Goal: Information Seeking & Learning: Learn about a topic

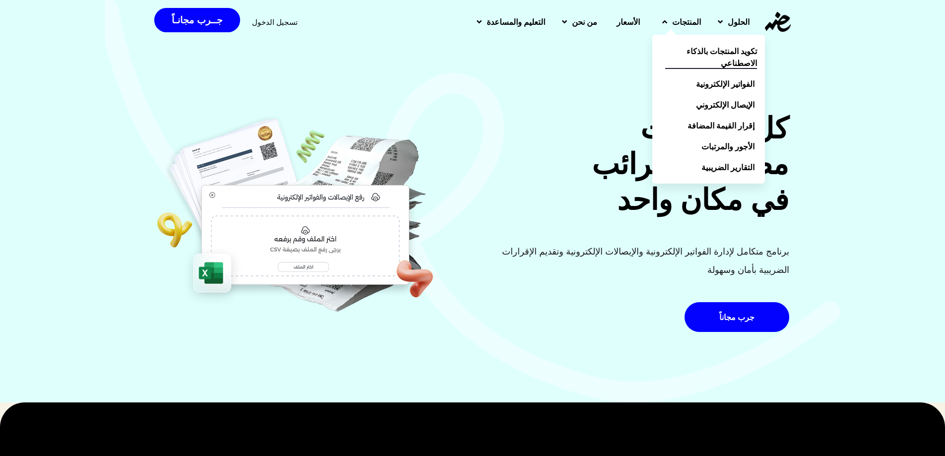
click at [723, 56] on span "تكويد المنتجات بالذكاء الاصطناعي" at bounding box center [712, 57] width 92 height 24
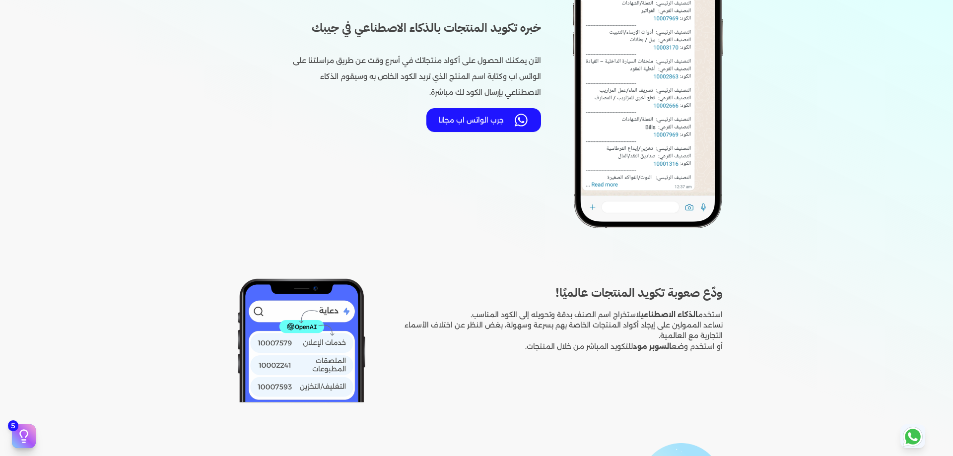
scroll to position [447, 0]
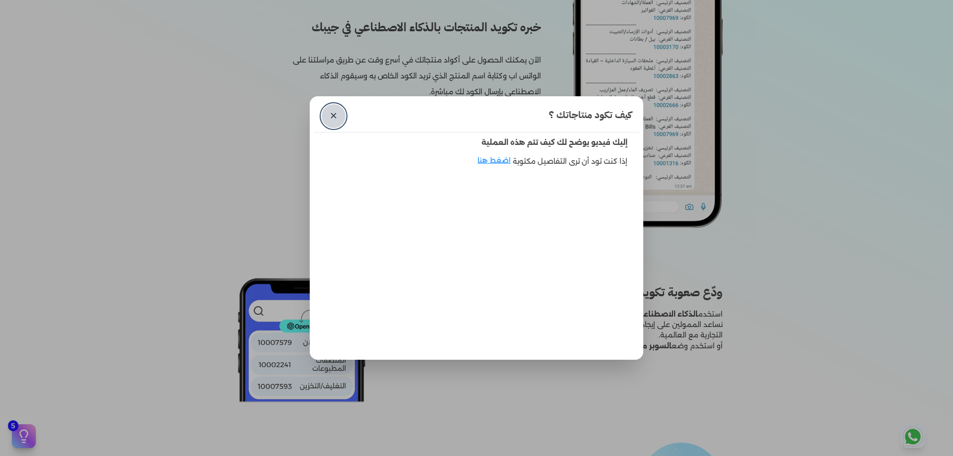
click at [342, 111] on link "✕" at bounding box center [334, 116] width 24 height 24
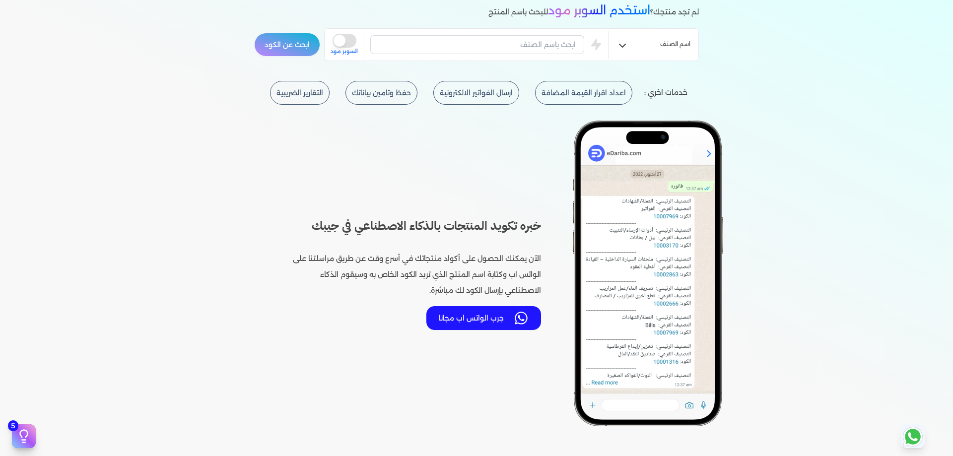
scroll to position [0, 0]
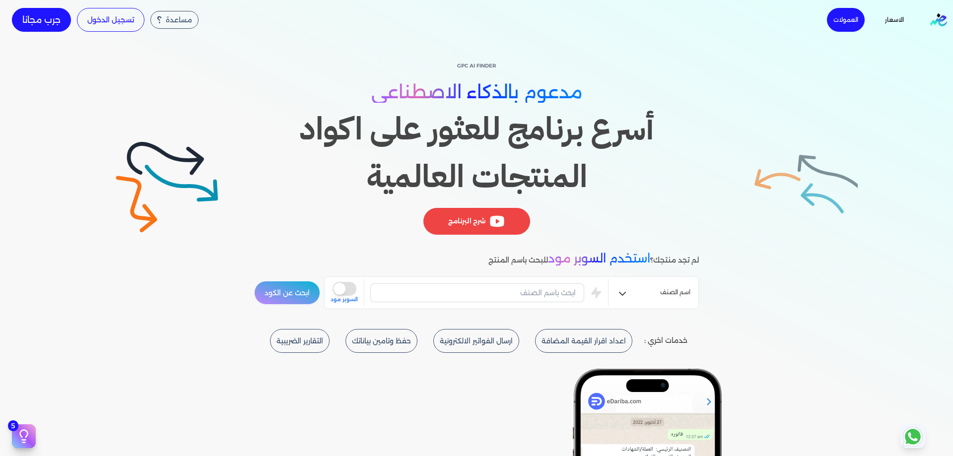
click at [952, 19] on link "Global" at bounding box center [941, 19] width 23 height 13
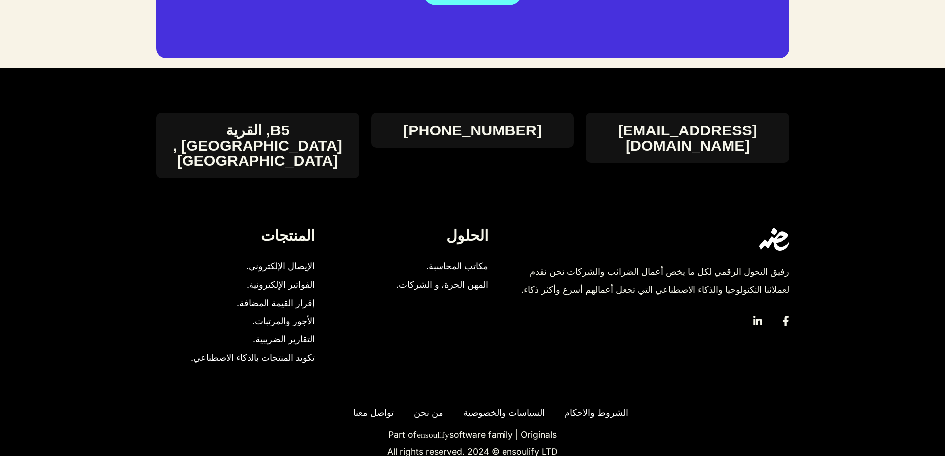
scroll to position [2143, 0]
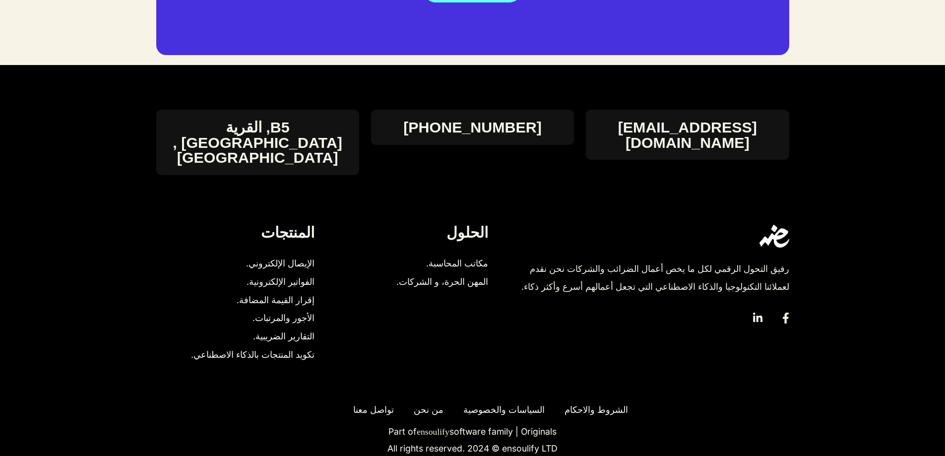
click at [369, 401] on span "تواصل معنا" at bounding box center [371, 410] width 46 height 18
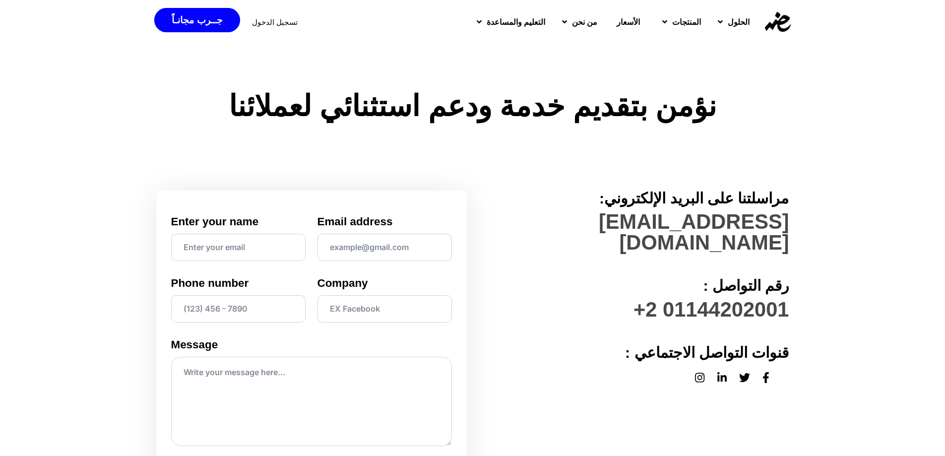
click at [772, 25] on img at bounding box center [778, 22] width 26 height 20
